Goal: Information Seeking & Learning: Learn about a topic

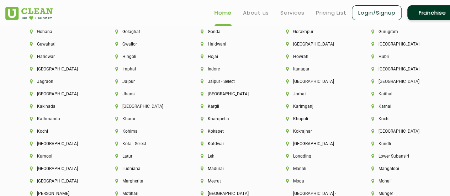
scroll to position [1678, 0]
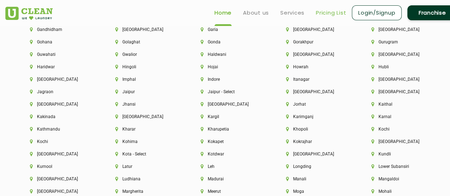
click at [327, 15] on link "Pricing List" at bounding box center [331, 13] width 30 height 9
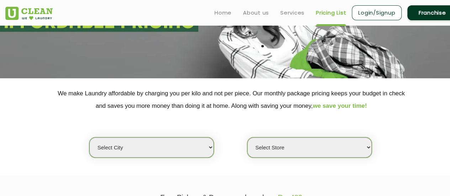
scroll to position [84, 0]
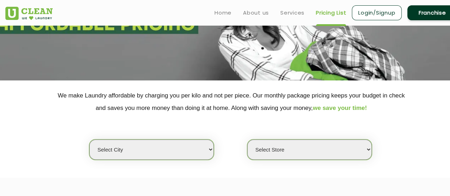
click at [195, 153] on select "Select city [GEOGRAPHIC_DATA] [GEOGRAPHIC_DATA] [GEOGRAPHIC_DATA] [GEOGRAPHIC_D…" at bounding box center [151, 149] width 124 height 20
select select "5"
click at [89, 139] on select "Select city [GEOGRAPHIC_DATA] [GEOGRAPHIC_DATA] [GEOGRAPHIC_DATA] [GEOGRAPHIC_D…" at bounding box center [151, 149] width 124 height 20
click at [260, 152] on select "Select Store UClean Narsingi UClean Nizampet UClean Sangareddy UClean Gachibowl…" at bounding box center [309, 149] width 124 height 20
select select "381"
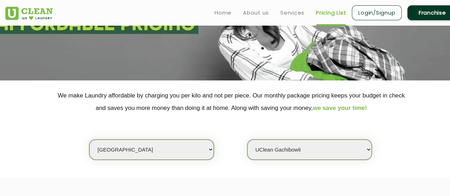
click at [247, 139] on select "Select Store UClean Narsingi UClean Nizampet UClean Sangareddy UClean Gachibowl…" at bounding box center [309, 149] width 124 height 20
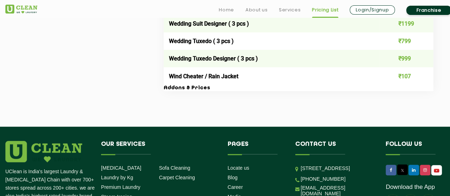
scroll to position [1513, 0]
